Goal: Task Accomplishment & Management: Manage account settings

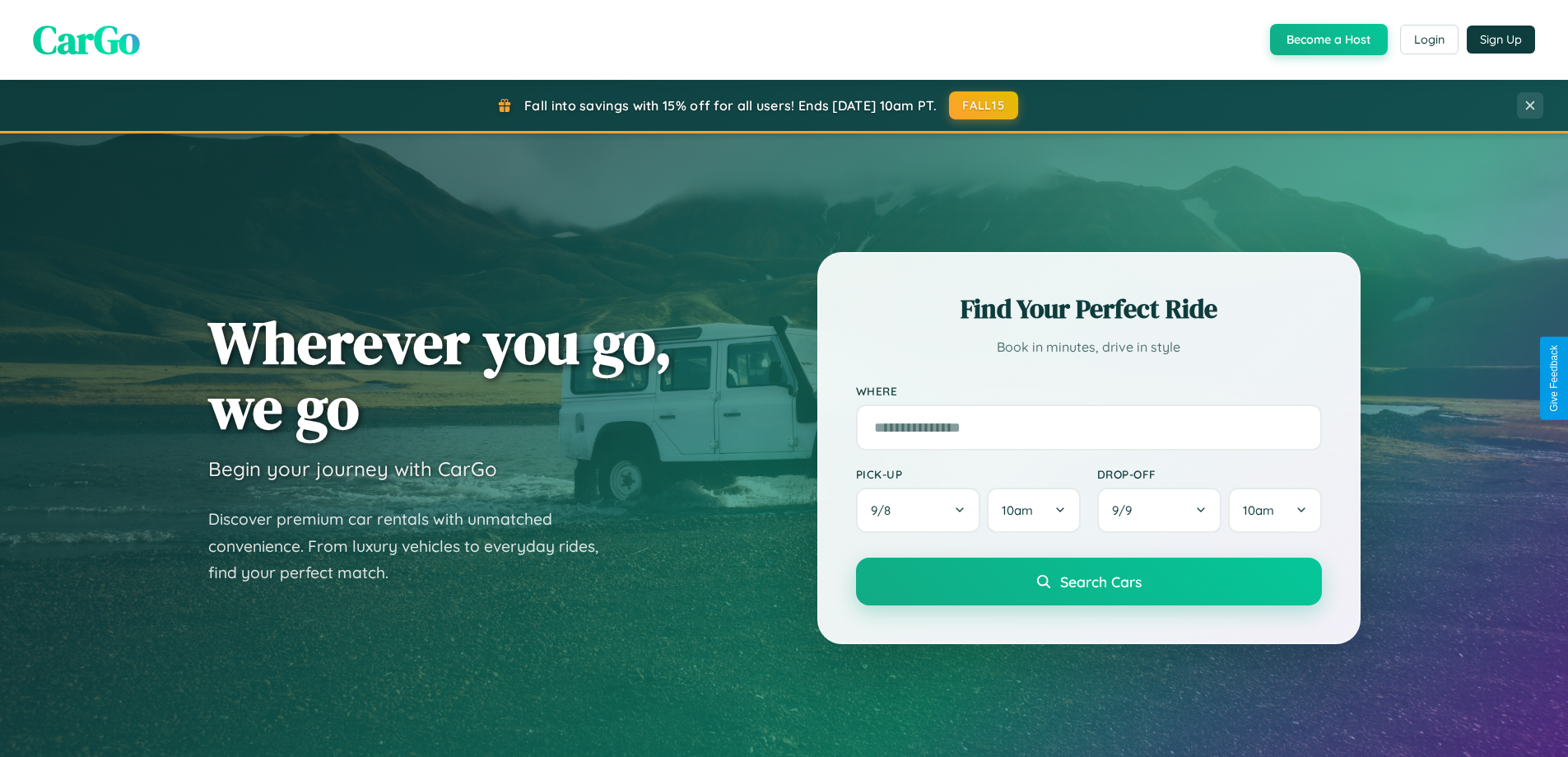
scroll to position [3168, 0]
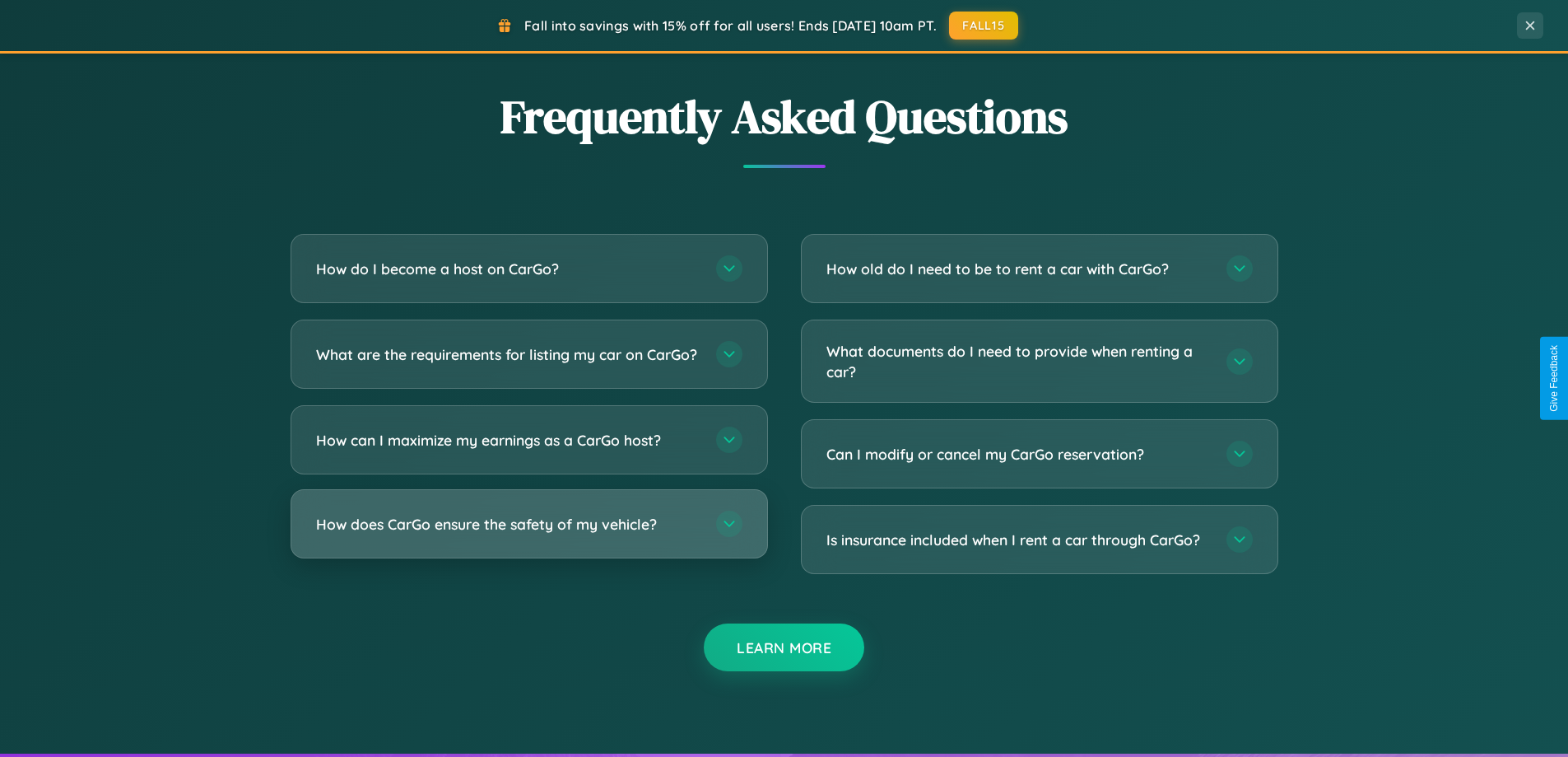
click at [528, 534] on h3 "How does CarGo ensure the safety of my vehicle?" at bounding box center [508, 523] width 383 height 21
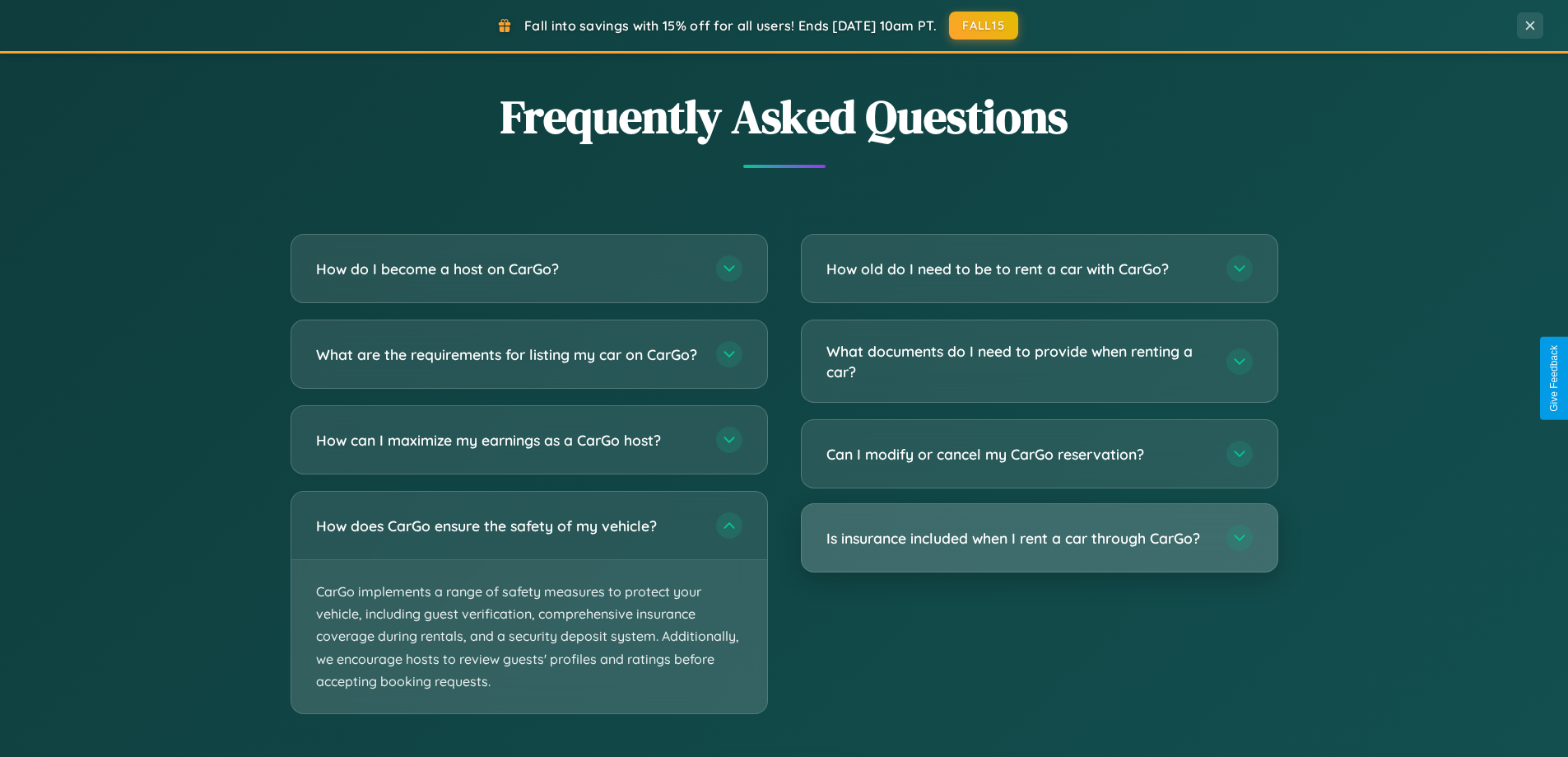
click at [1038, 537] on h3 "Is insurance included when I rent a car through CarGo?" at bounding box center [1018, 537] width 383 height 21
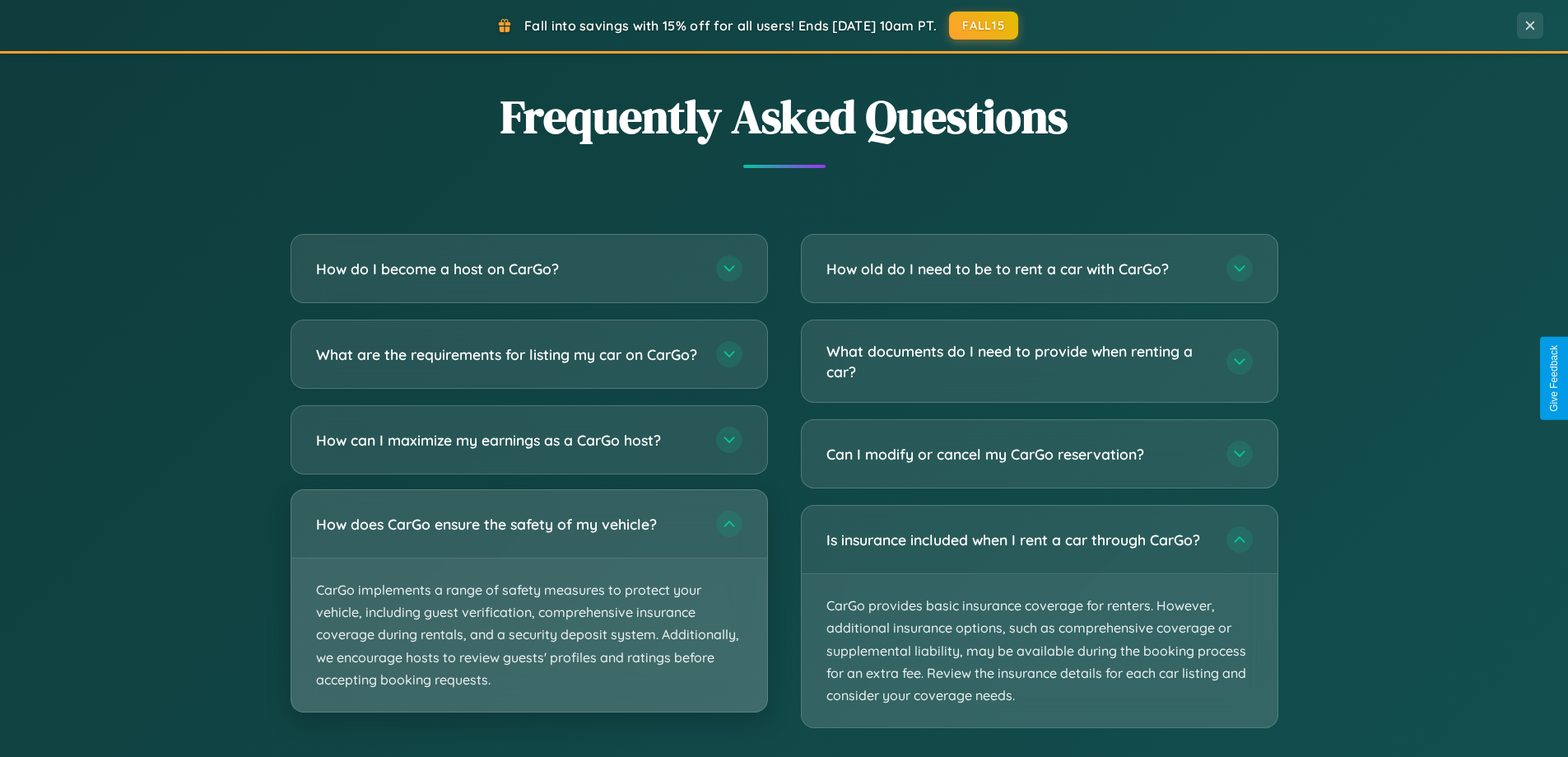
click at [528, 616] on p "CarGo implements a range of safety measures to protect your vehicle, including …" at bounding box center [529, 634] width 476 height 153
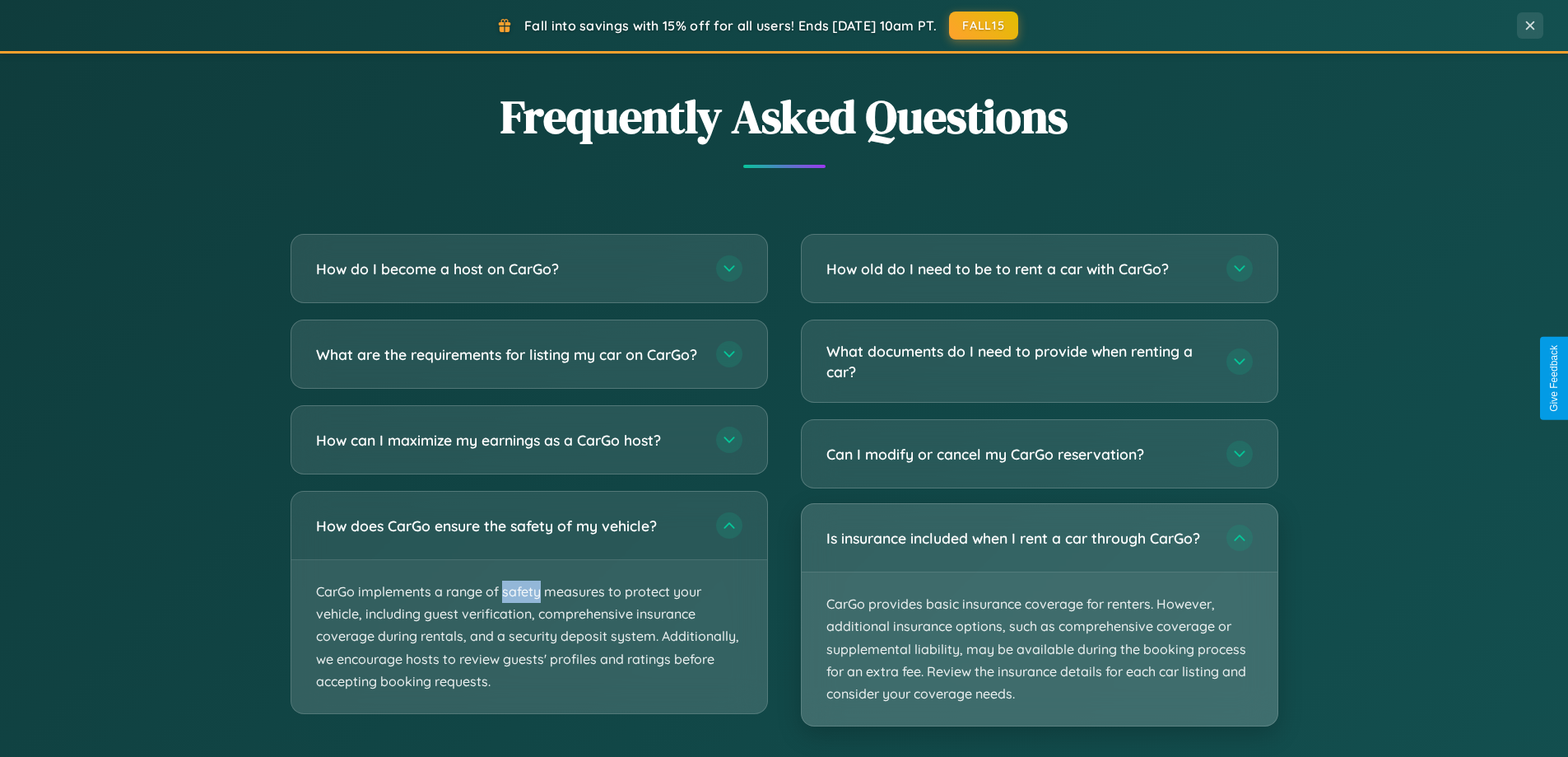
click at [1038, 614] on p "CarGo provides basic insurance coverage for renters. However, additional insura…" at bounding box center [1039, 648] width 476 height 153
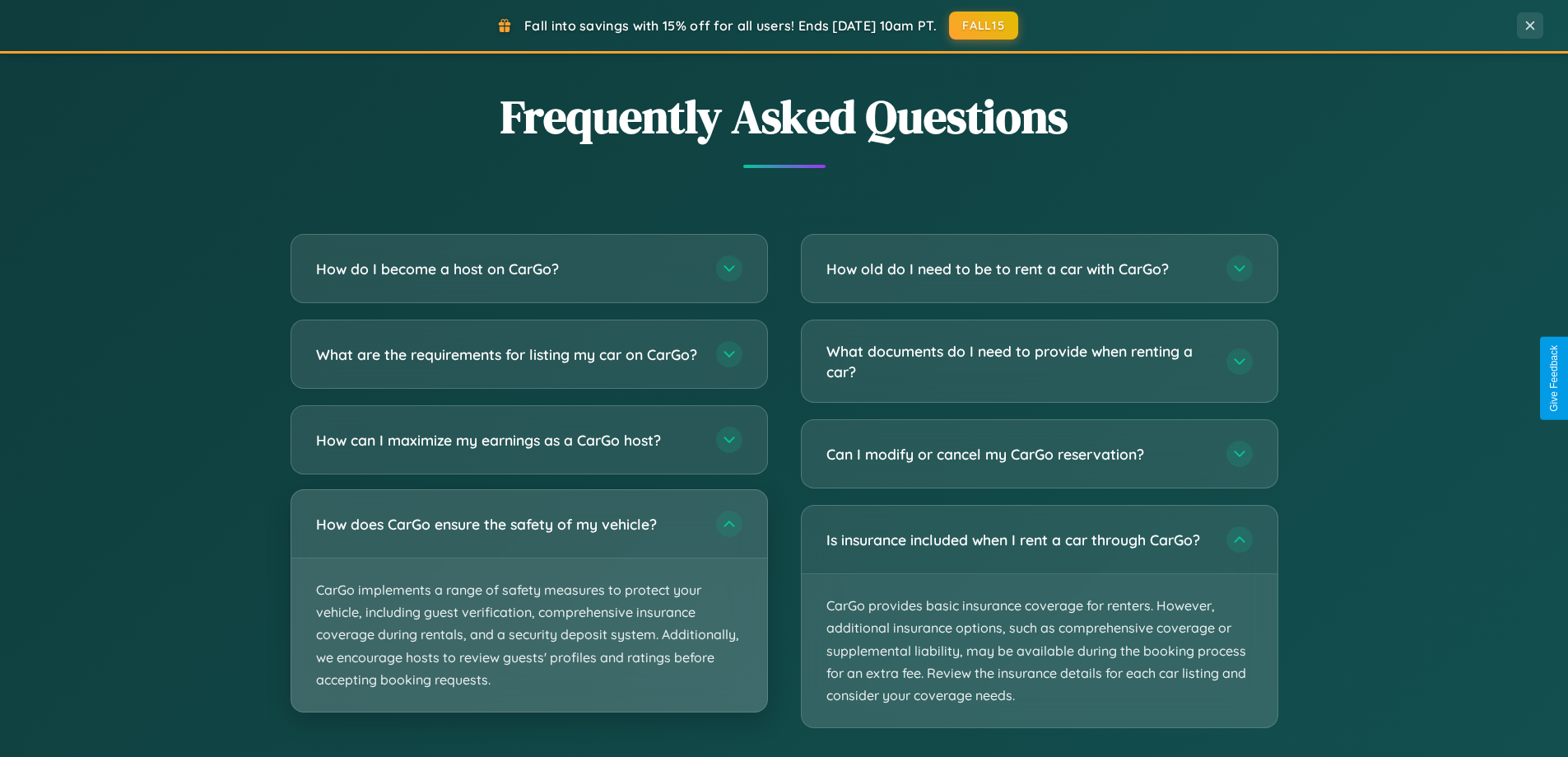
click at [528, 616] on p "CarGo implements a range of safety measures to protect your vehicle, including …" at bounding box center [529, 634] width 476 height 153
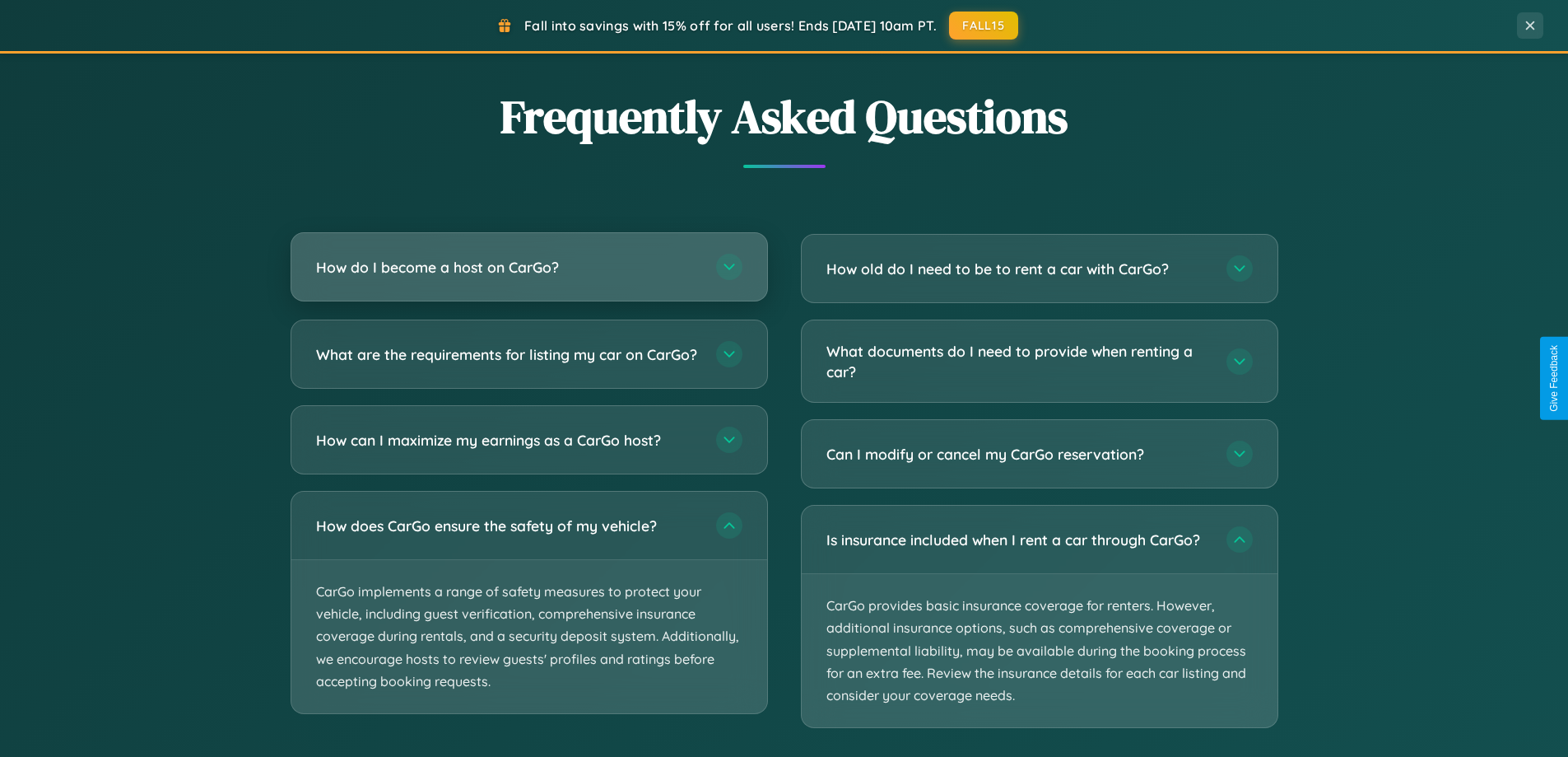
click at [528, 269] on h3 "How do I become a host on CarGo?" at bounding box center [508, 267] width 383 height 21
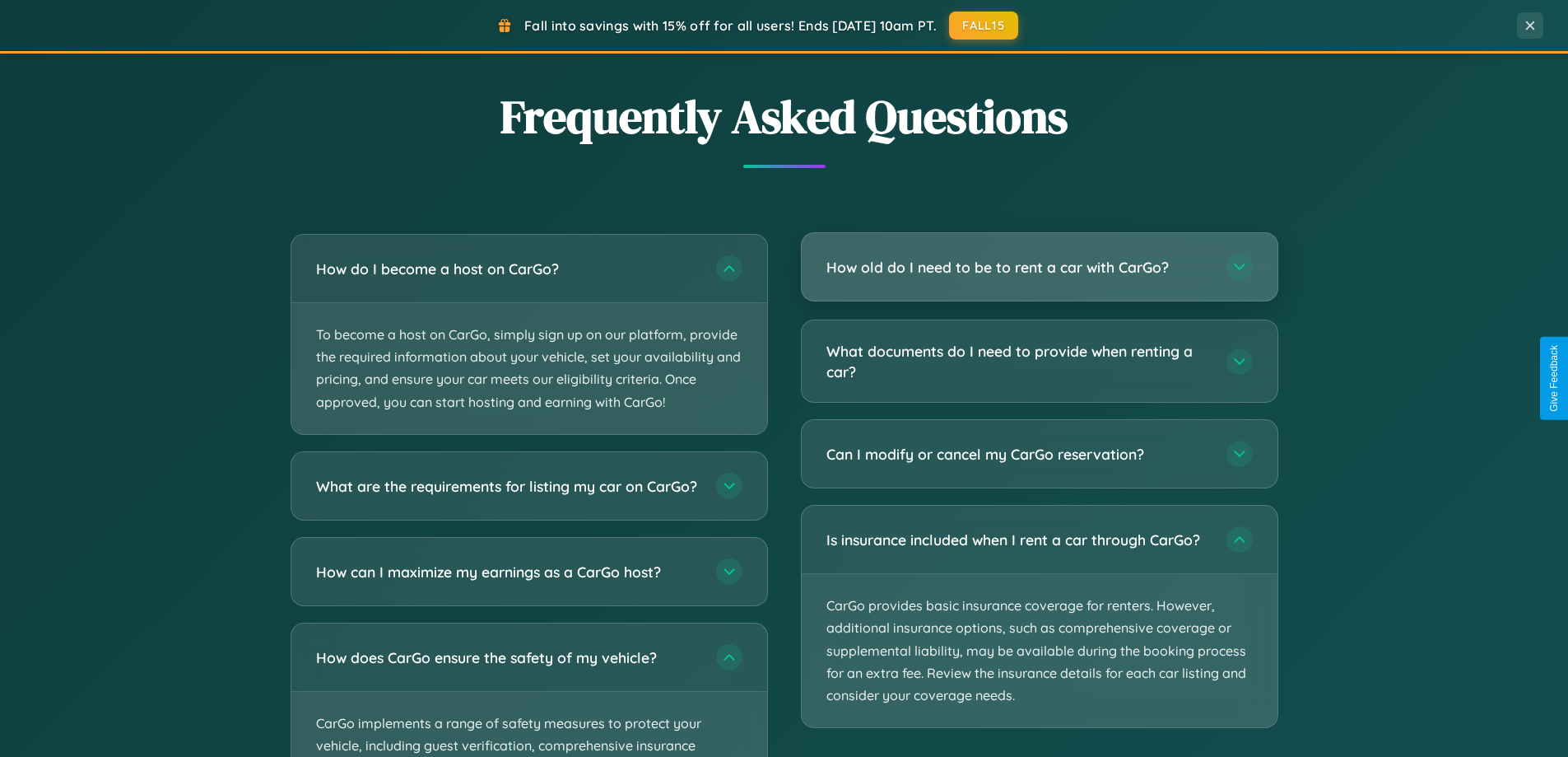
click at [1038, 269] on h3 "How old do I need to be to rent a car with CarGo?" at bounding box center [1018, 267] width 383 height 21
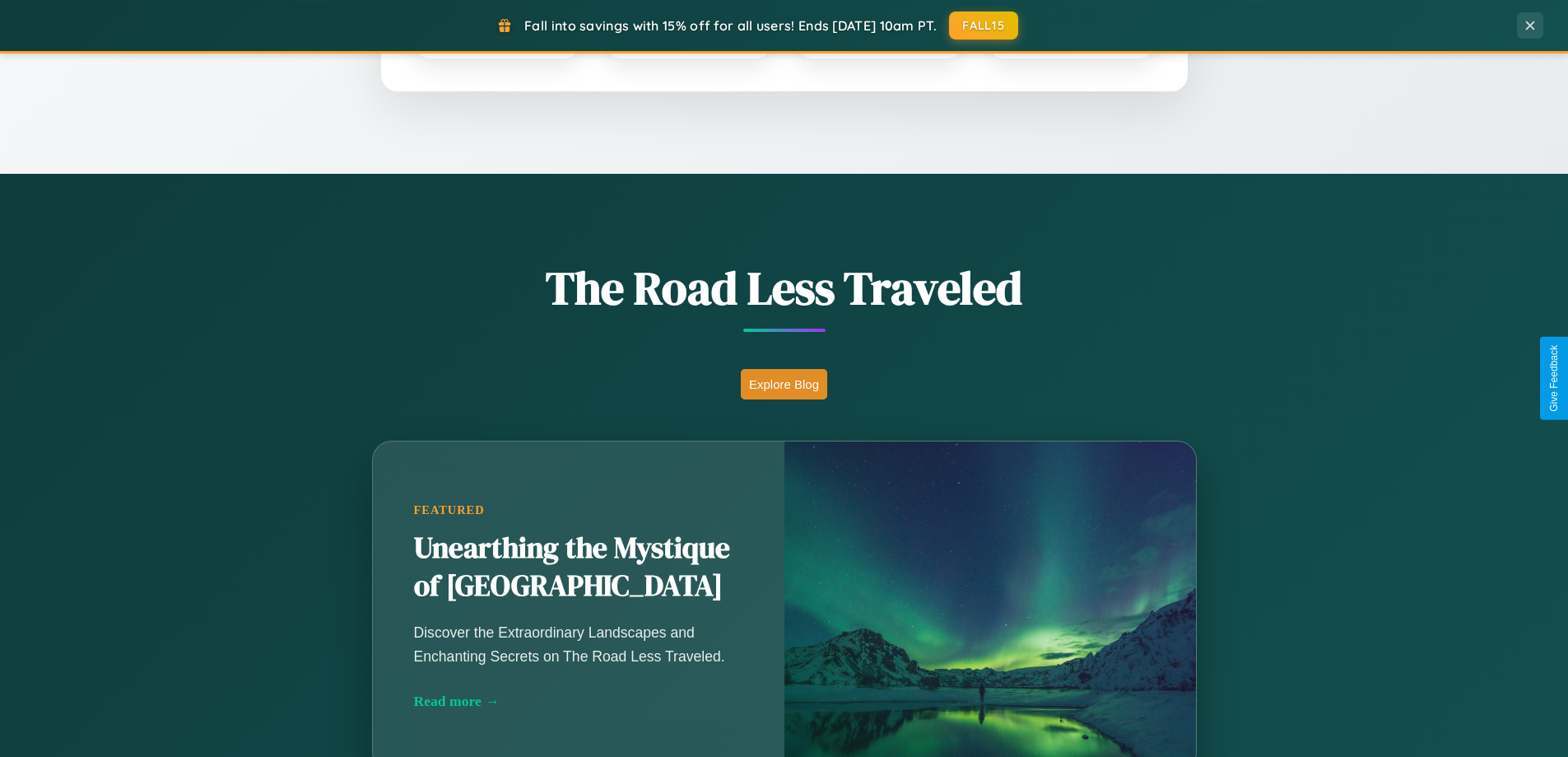
scroll to position [710, 0]
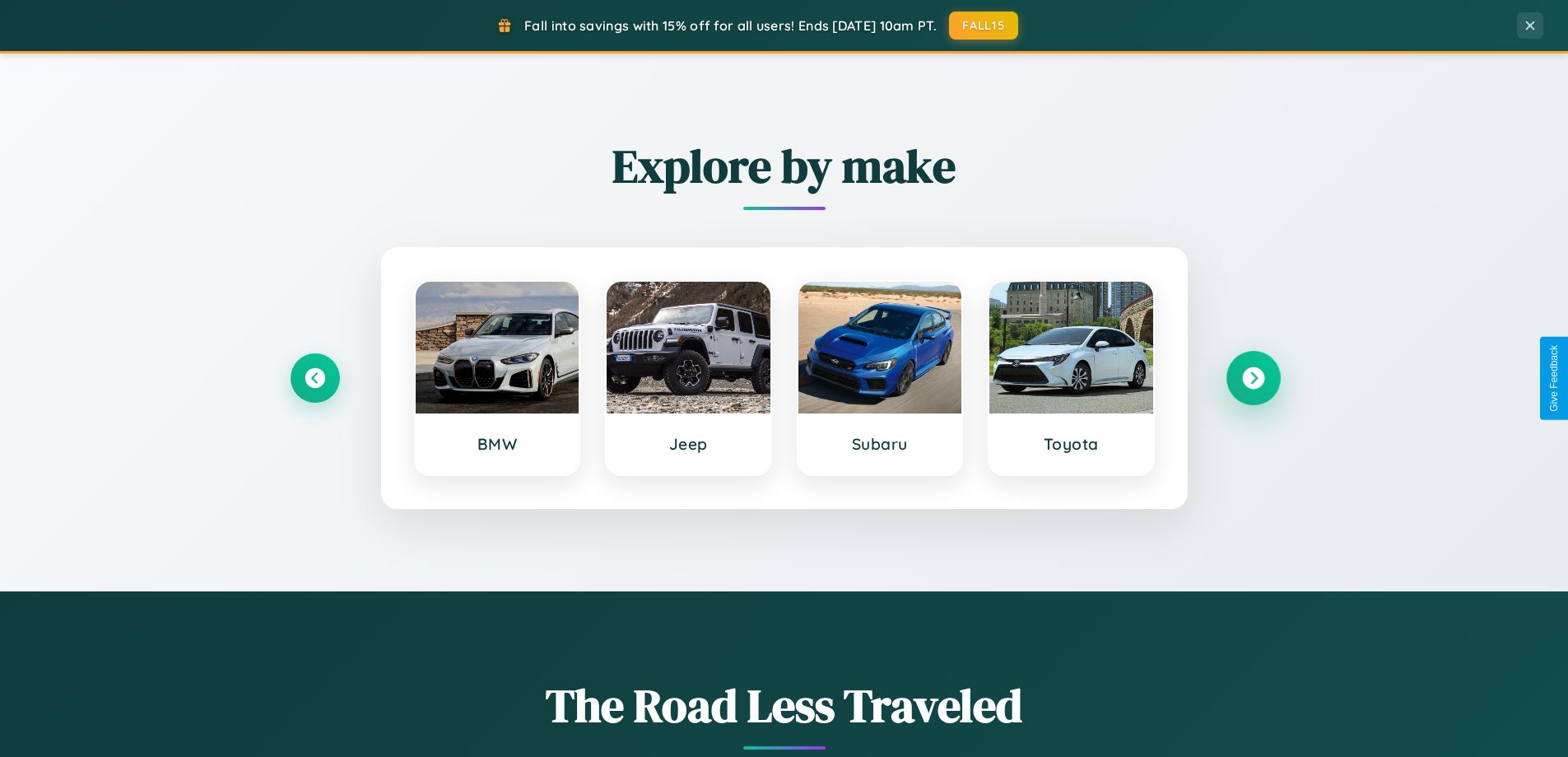
click at [1253, 378] on icon at bounding box center [1253, 378] width 22 height 22
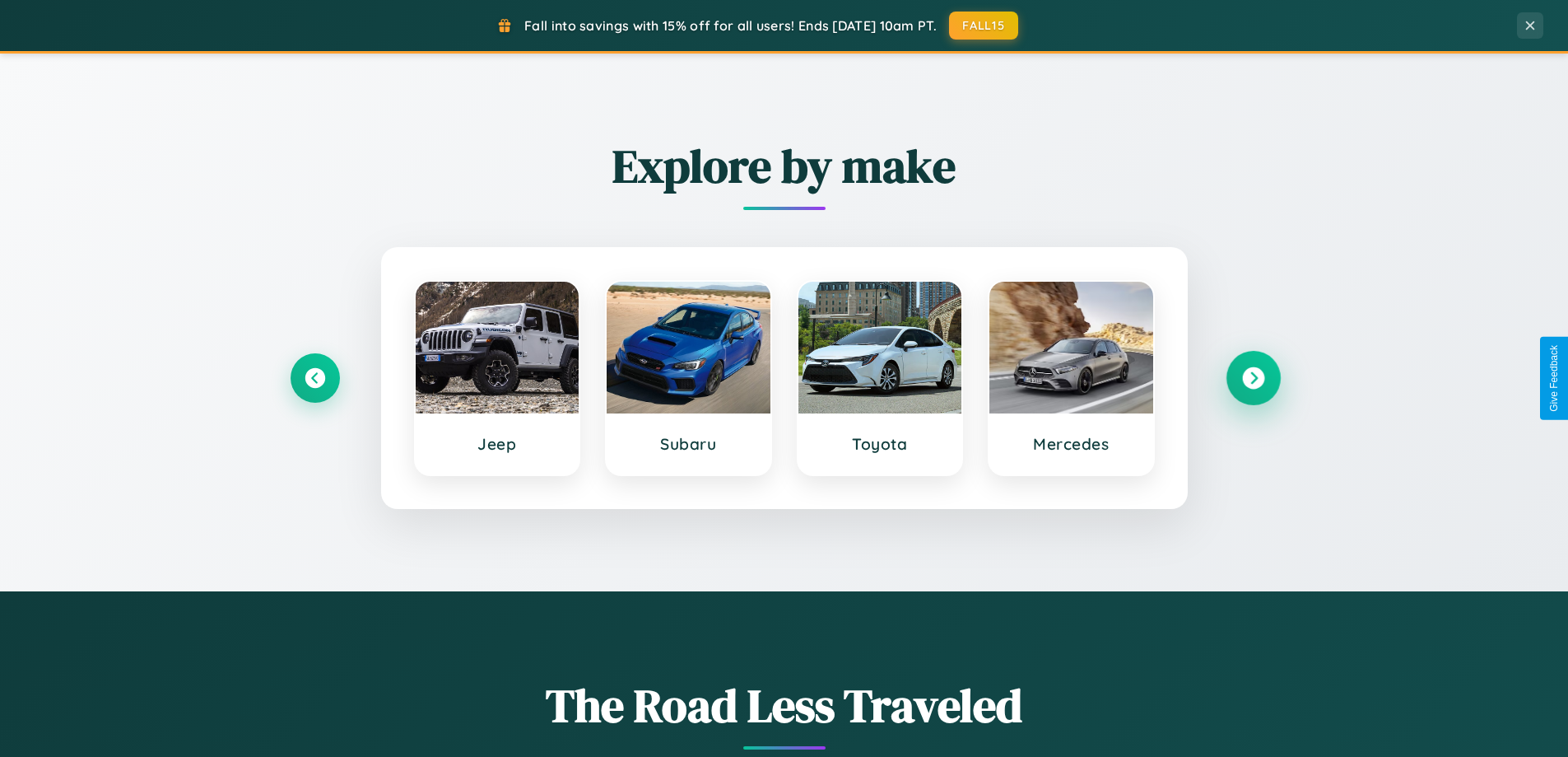
click at [1253, 378] on icon at bounding box center [1253, 378] width 22 height 22
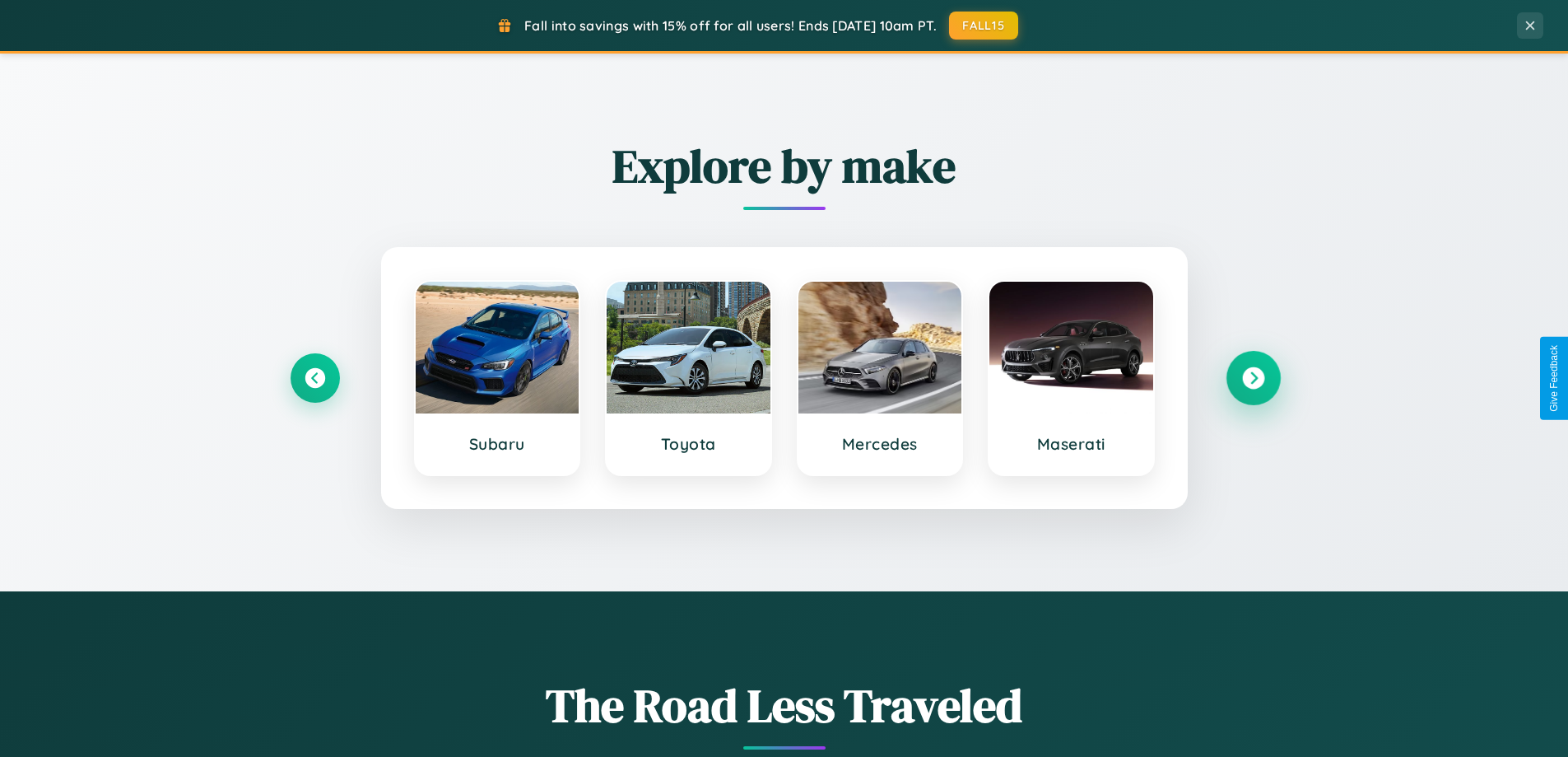
click at [1253, 378] on icon at bounding box center [1253, 378] width 22 height 22
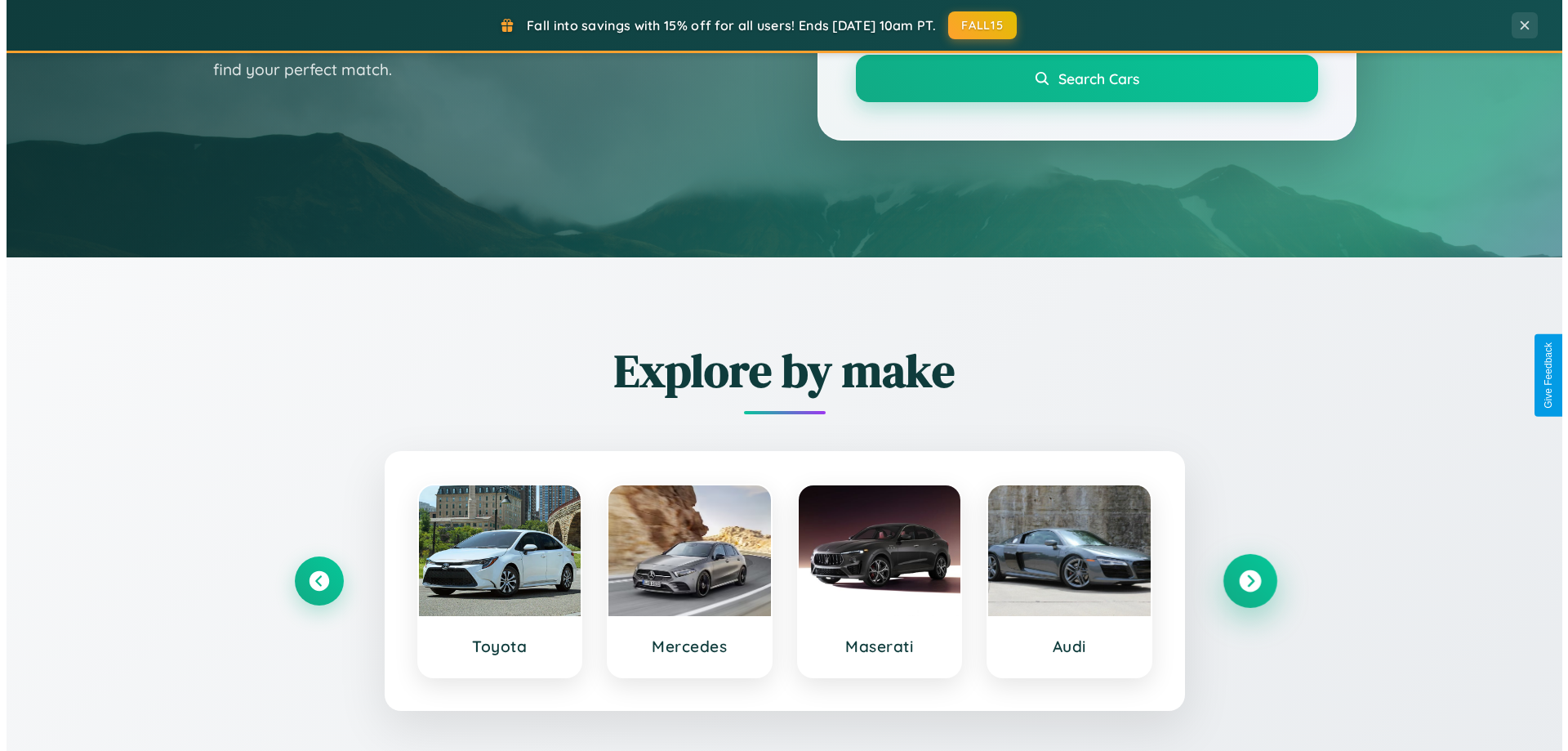
scroll to position [0, 0]
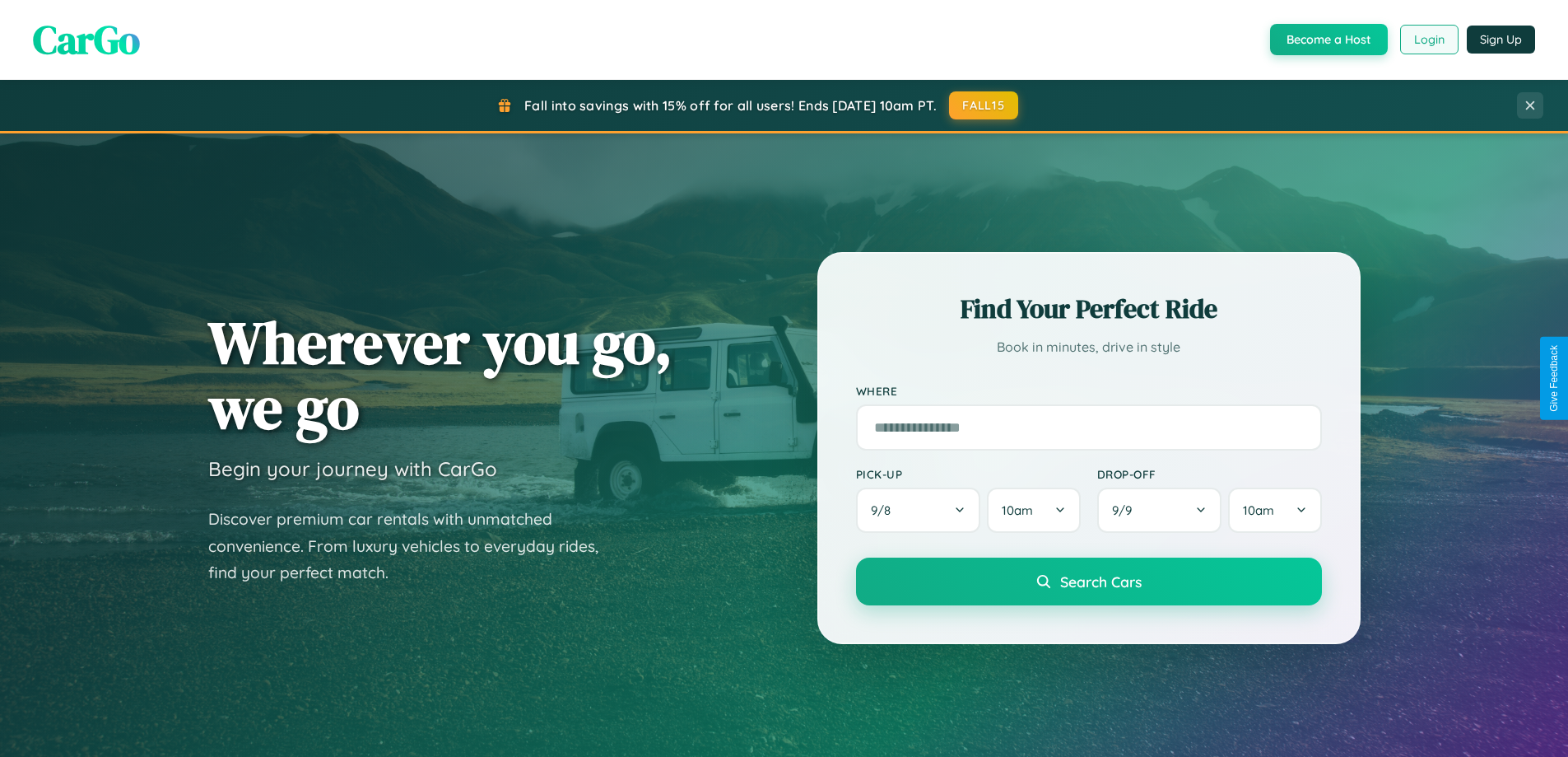
click at [1427, 40] on button "Login" at bounding box center [1428, 40] width 59 height 30
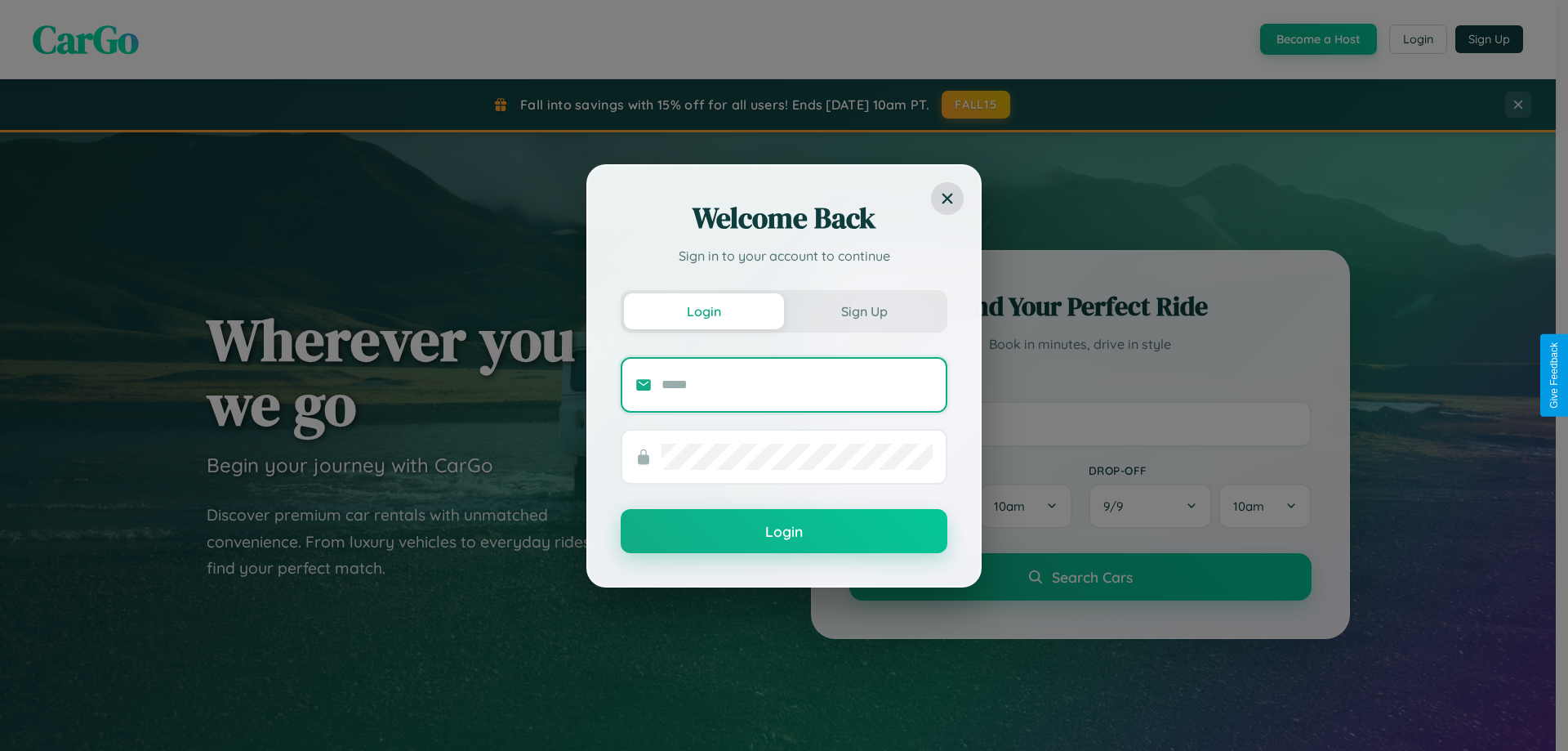
click at [797, 383] on input "text" at bounding box center [797, 384] width 271 height 26
type input "**********"
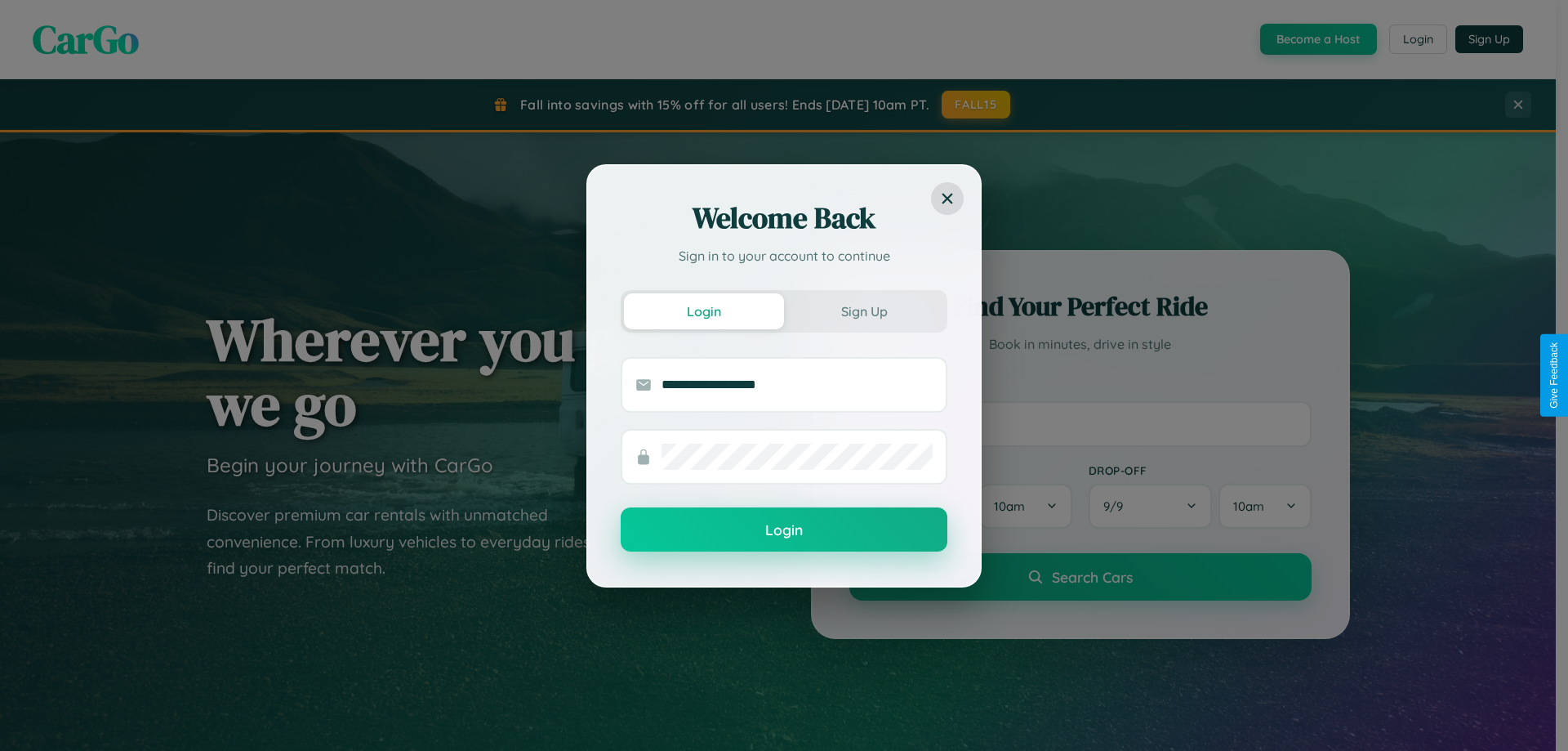
click at [784, 530] on button "Login" at bounding box center [784, 529] width 327 height 45
